Goal: Information Seeking & Learning: Learn about a topic

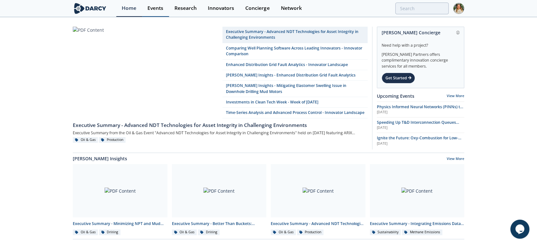
click at [151, 9] on div "Events" at bounding box center [155, 8] width 16 height 5
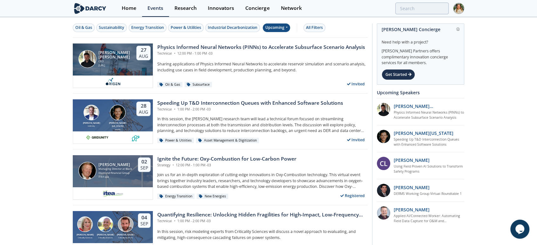
click at [275, 29] on div "Upcoming" at bounding box center [277, 28] width 28 height 9
click at [275, 46] on div "Past" at bounding box center [283, 49] width 39 height 10
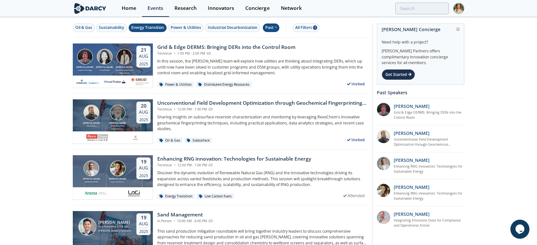
click at [141, 24] on button "Energy Transition" at bounding box center [148, 28] width 38 height 9
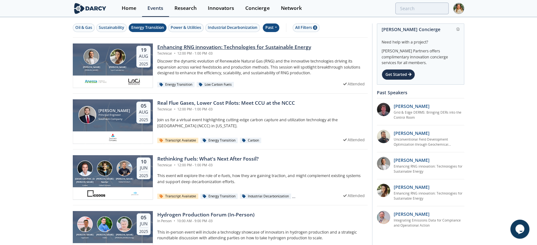
click at [186, 48] on div "Enhancing RNG innovation: Technologies for Sustainable Energy" at bounding box center [234, 48] width 154 height 8
click at [178, 49] on div "Enhancing RNG innovation: Technologies for Sustainable Energy" at bounding box center [234, 48] width 154 height 8
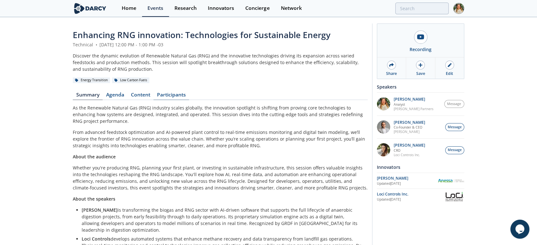
click at [163, 96] on link "Participants" at bounding box center [171, 96] width 36 height 8
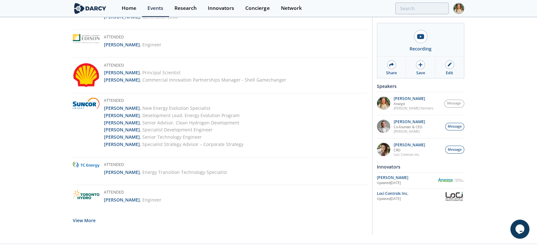
scroll to position [1403, 0]
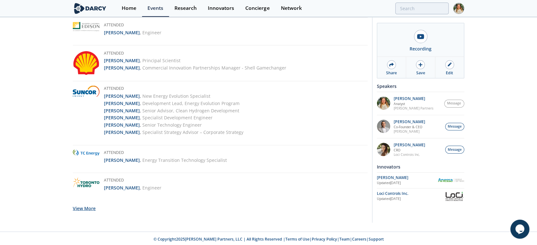
click at [77, 202] on button "View More" at bounding box center [84, 209] width 23 height 16
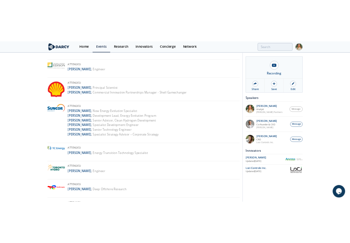
scroll to position [1389, 0]
